Goal: Check status: Check status

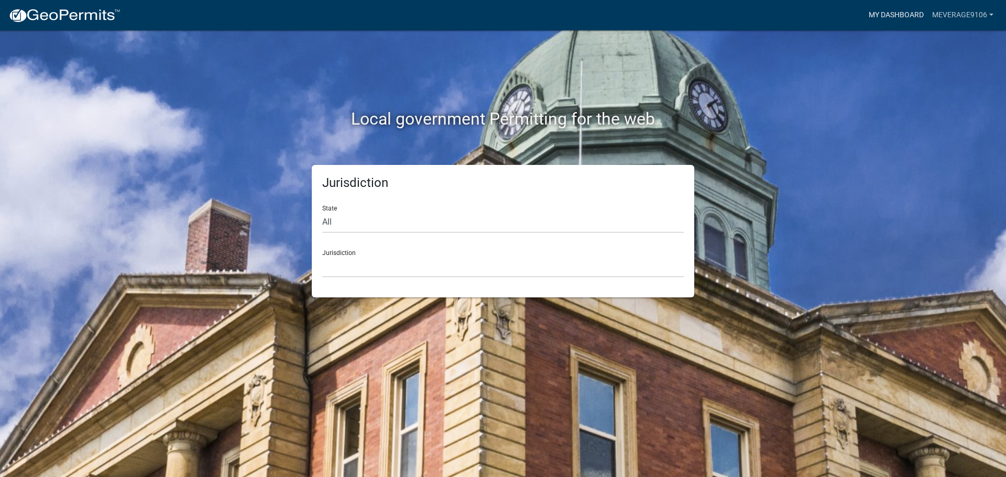
click at [885, 14] on link "My Dashboard" at bounding box center [896, 15] width 63 height 20
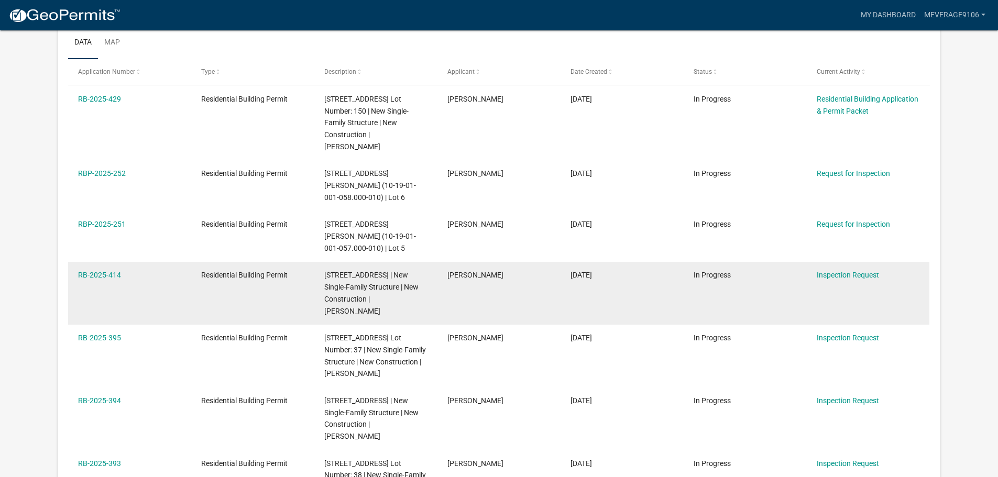
scroll to position [156, 0]
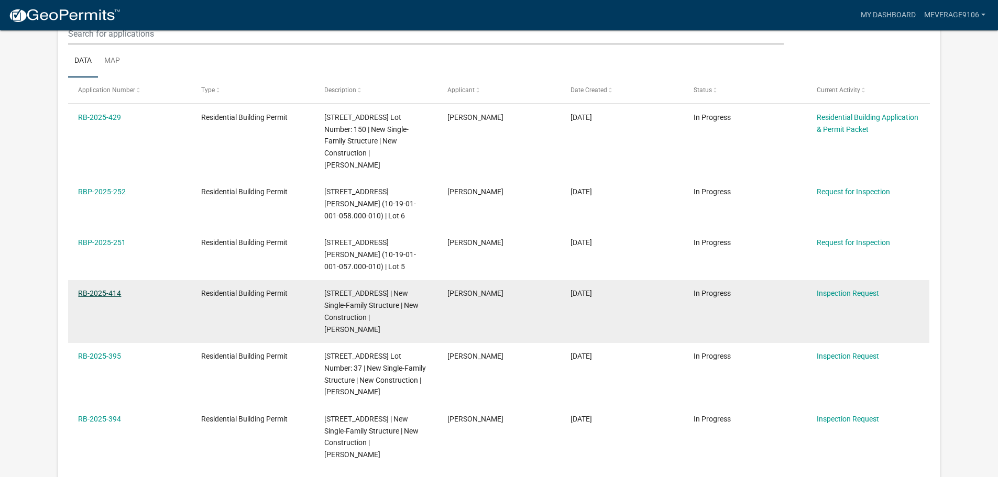
click at [90, 298] on link "RB-2025-414" at bounding box center [99, 293] width 43 height 8
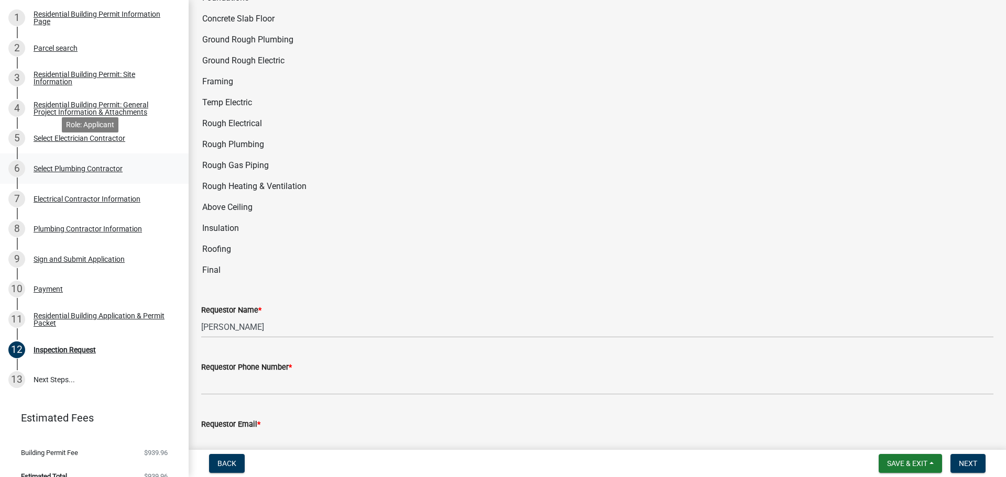
scroll to position [163, 0]
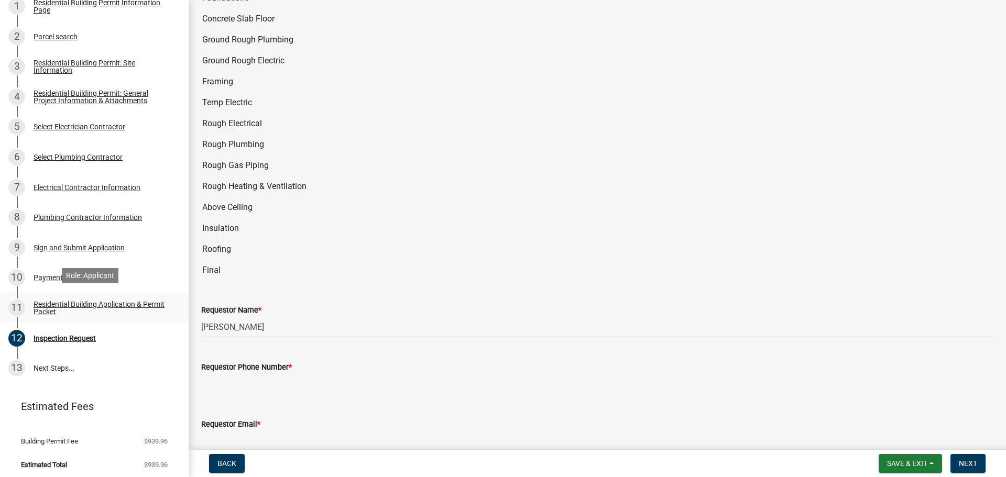
click at [89, 301] on div "Residential Building Application & Permit Packet" at bounding box center [103, 308] width 138 height 15
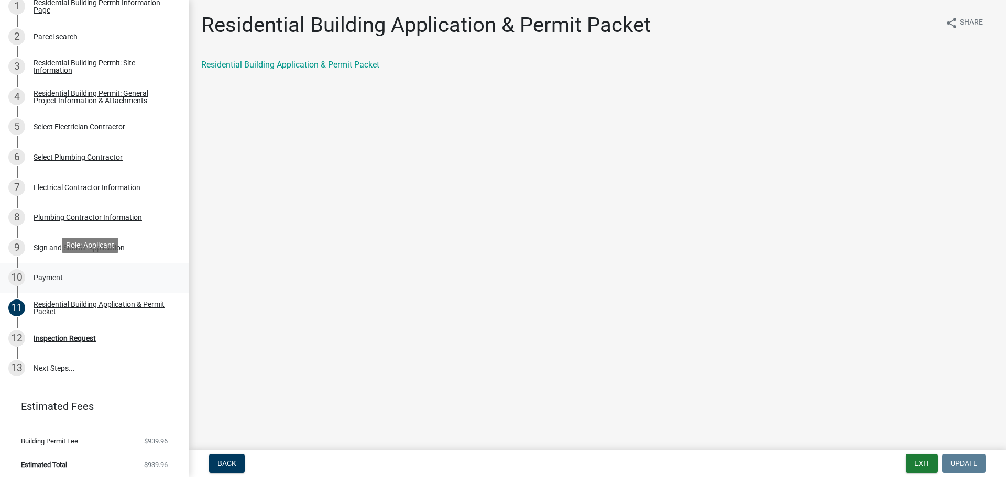
click at [47, 274] on div "Payment" at bounding box center [48, 277] width 29 height 7
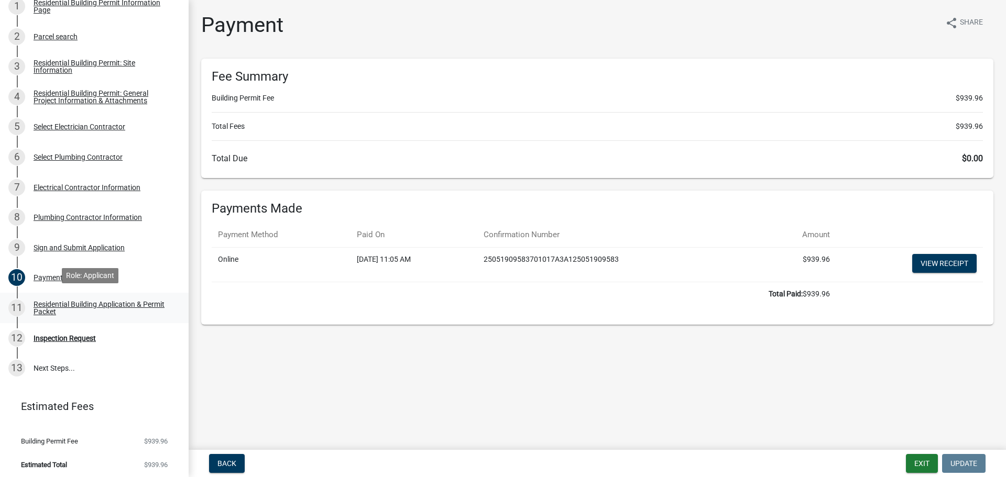
click at [48, 301] on div "Residential Building Application & Permit Packet" at bounding box center [103, 308] width 138 height 15
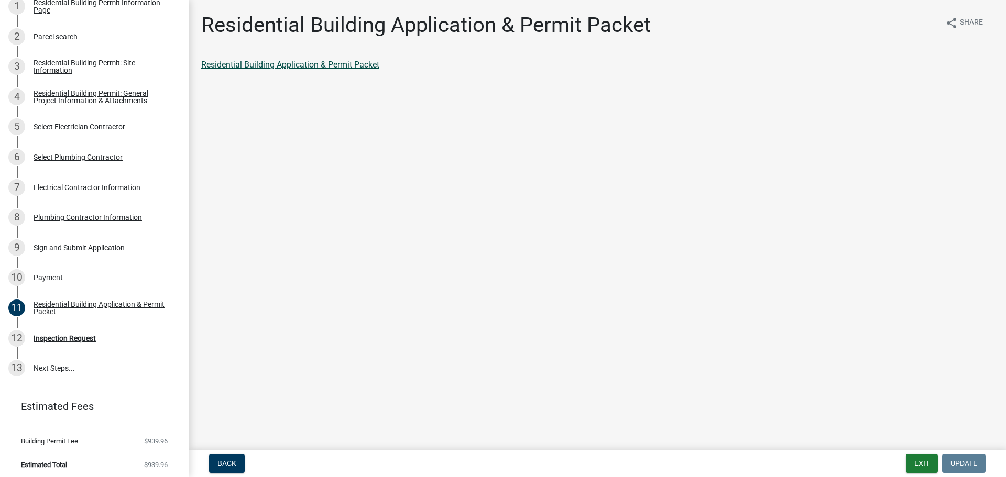
click at [289, 68] on link "Residential Building Application & Permit Packet" at bounding box center [290, 65] width 178 height 10
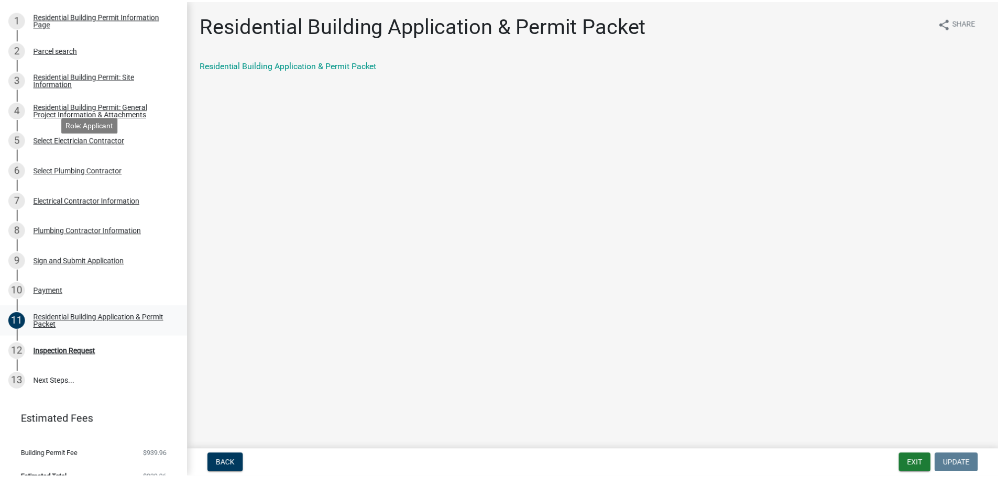
scroll to position [163, 0]
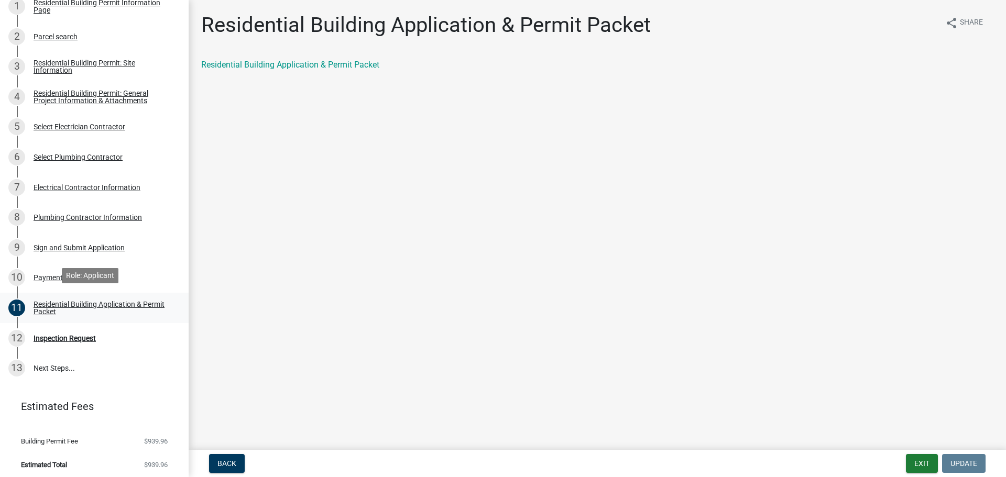
click at [59, 308] on div "Residential Building Application & Permit Packet" at bounding box center [103, 308] width 138 height 15
click at [276, 65] on link "Residential Building Application & Permit Packet" at bounding box center [290, 65] width 178 height 10
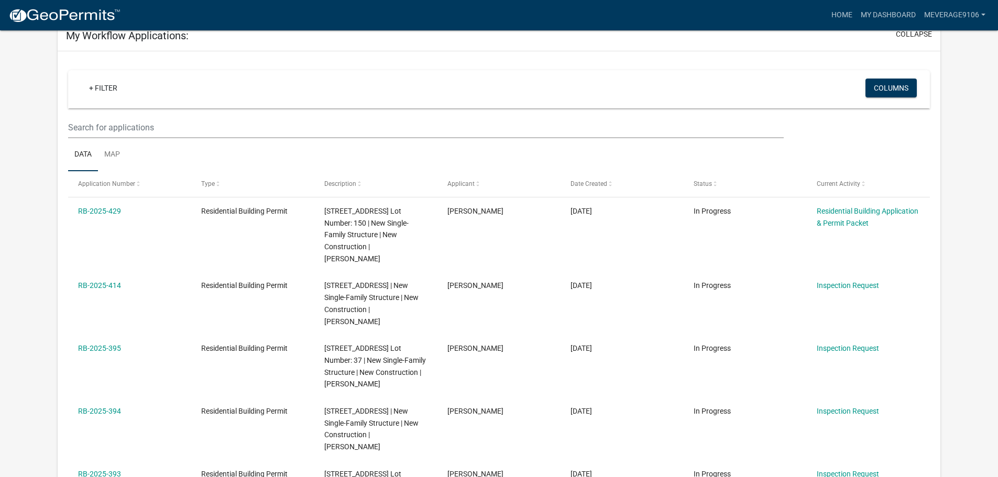
scroll to position [88, 0]
